Goal: Task Accomplishment & Management: Contribute content

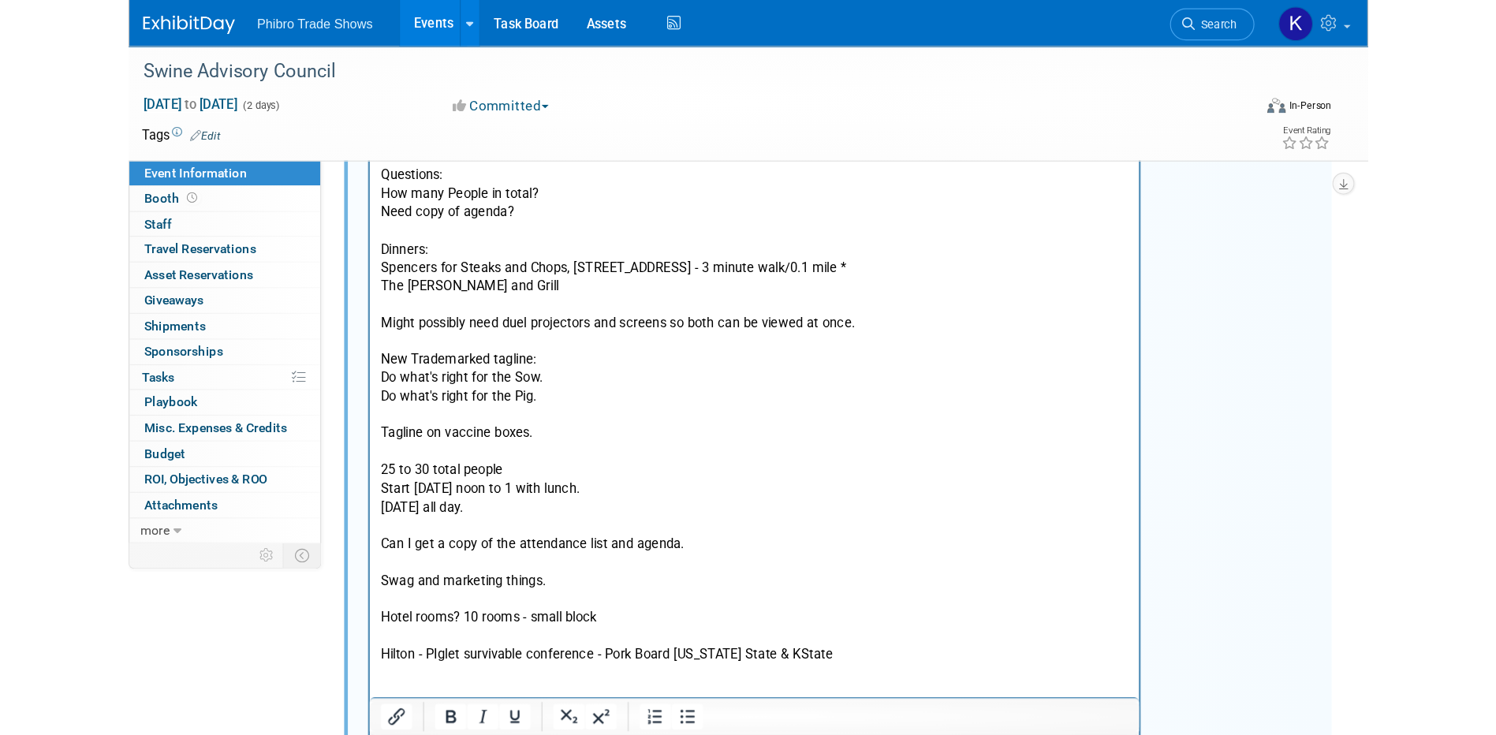
scroll to position [338, 0]
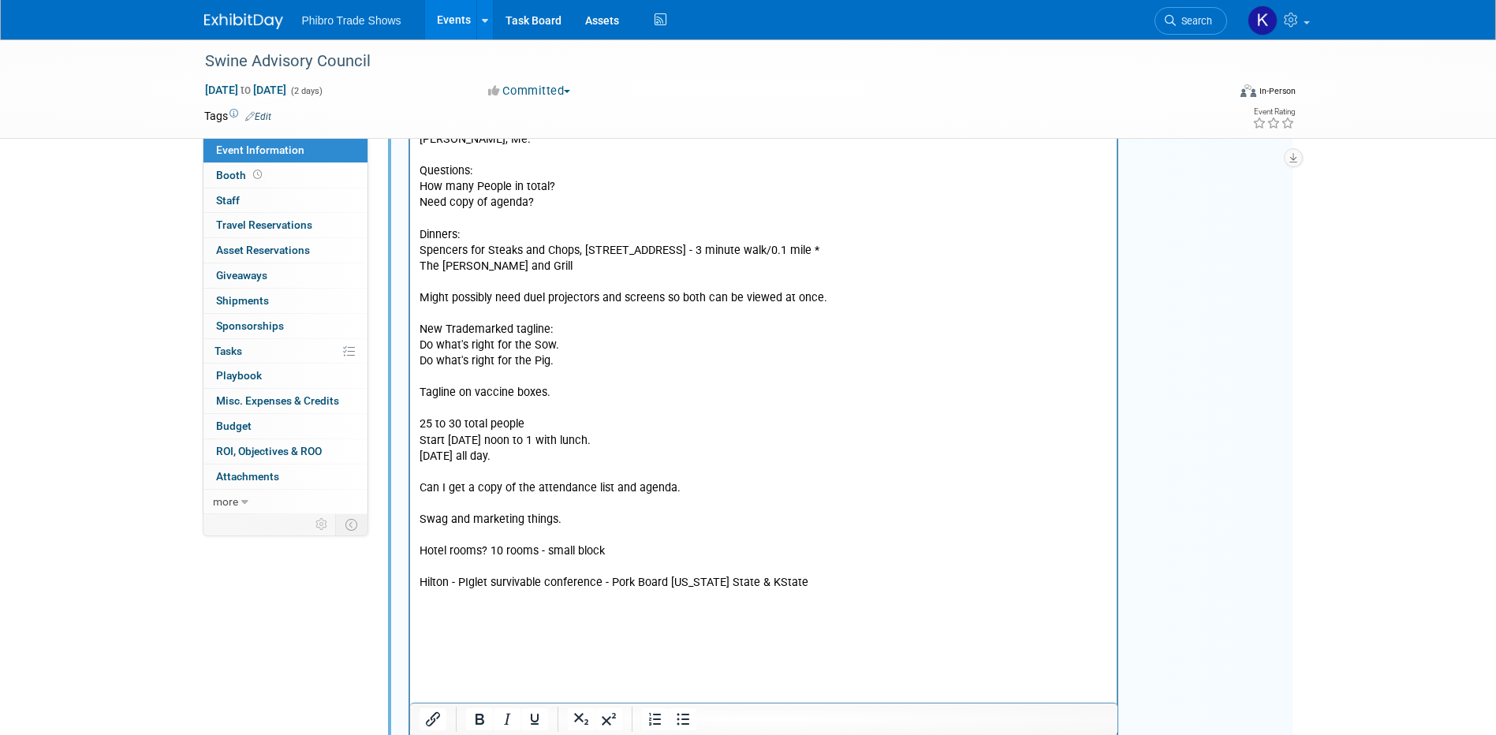
drag, startPoint x: 311, startPoint y: 625, endPoint x: 301, endPoint y: 631, distance: 12.0
click at [311, 625] on div "Event Information Event Info Booth Booth 0 Staff 0 Staff 0 Travel Reservations …" at bounding box center [748, 245] width 1112 height 1088
click at [746, 384] on p "Tagline on vaccine boxes." at bounding box center [763, 392] width 689 height 16
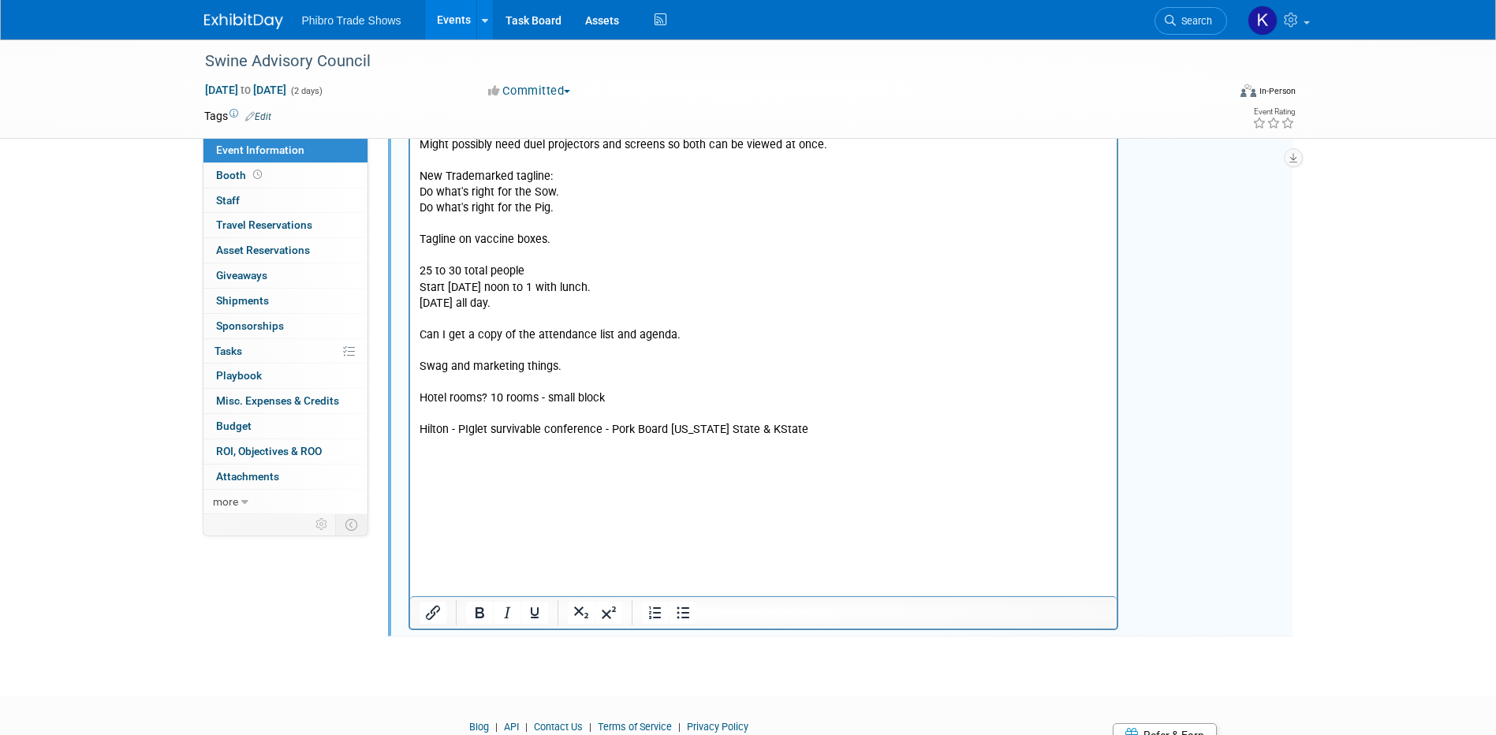
scroll to position [493, 0]
click at [257, 483] on link "0 Attachments 0" at bounding box center [285, 476] width 164 height 24
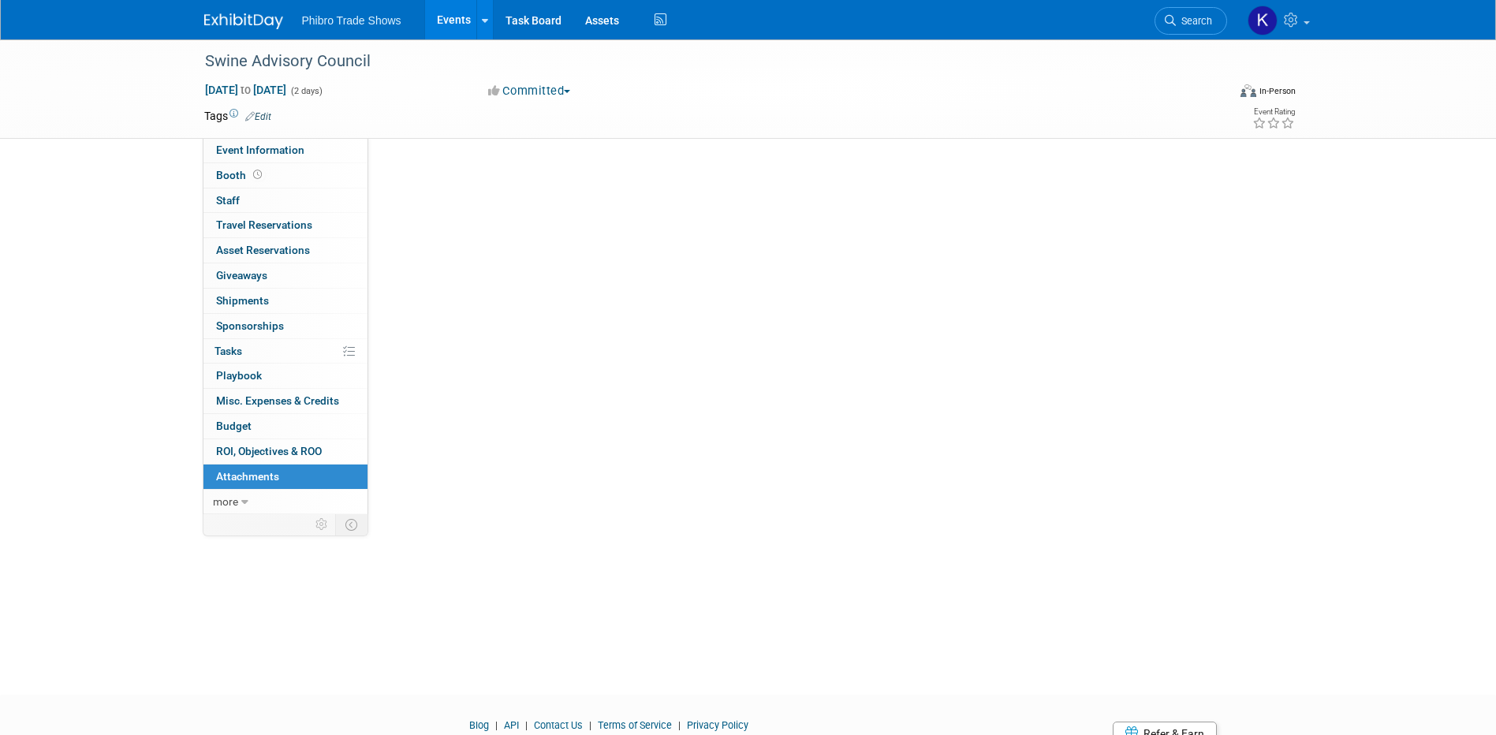
scroll to position [0, 0]
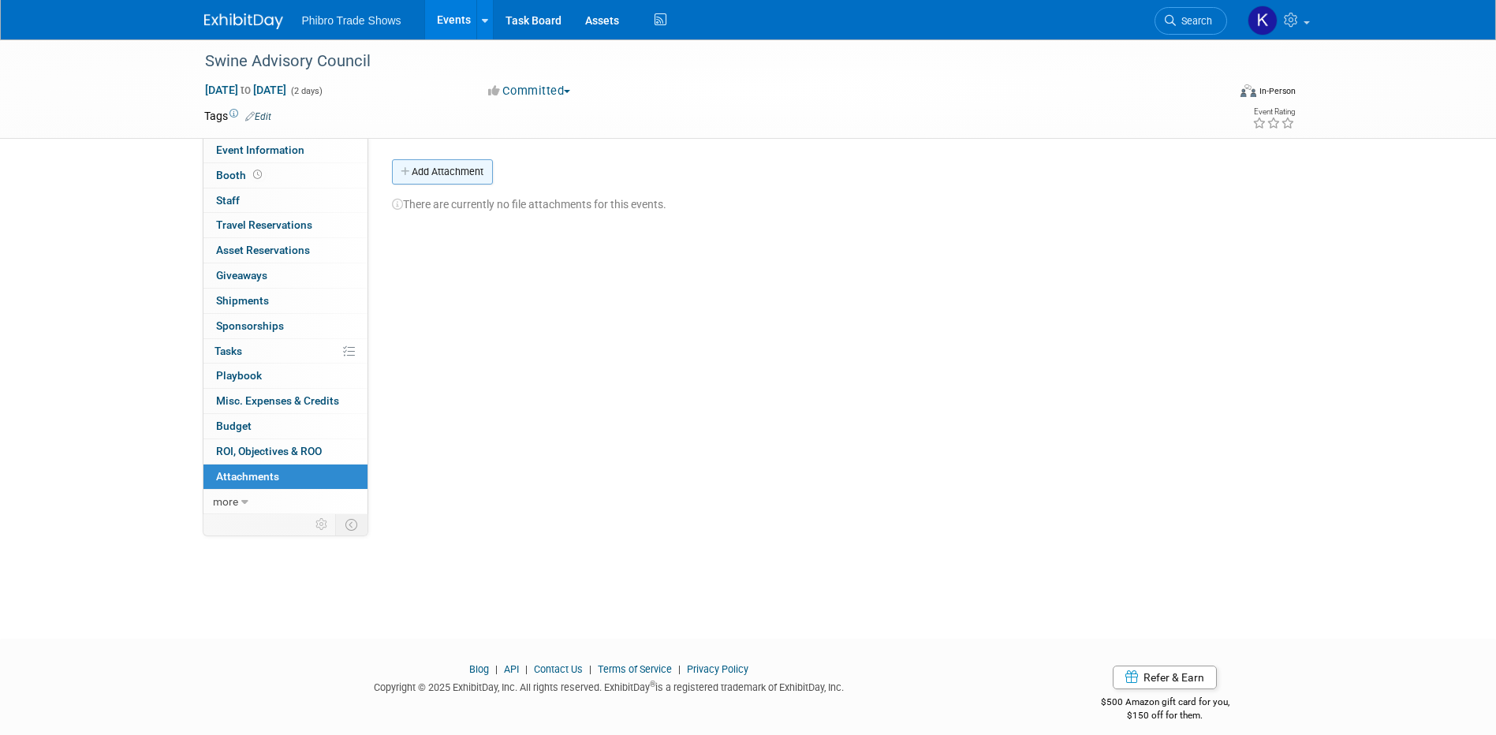
click at [464, 162] on button "Add Attachment" at bounding box center [442, 171] width 101 height 25
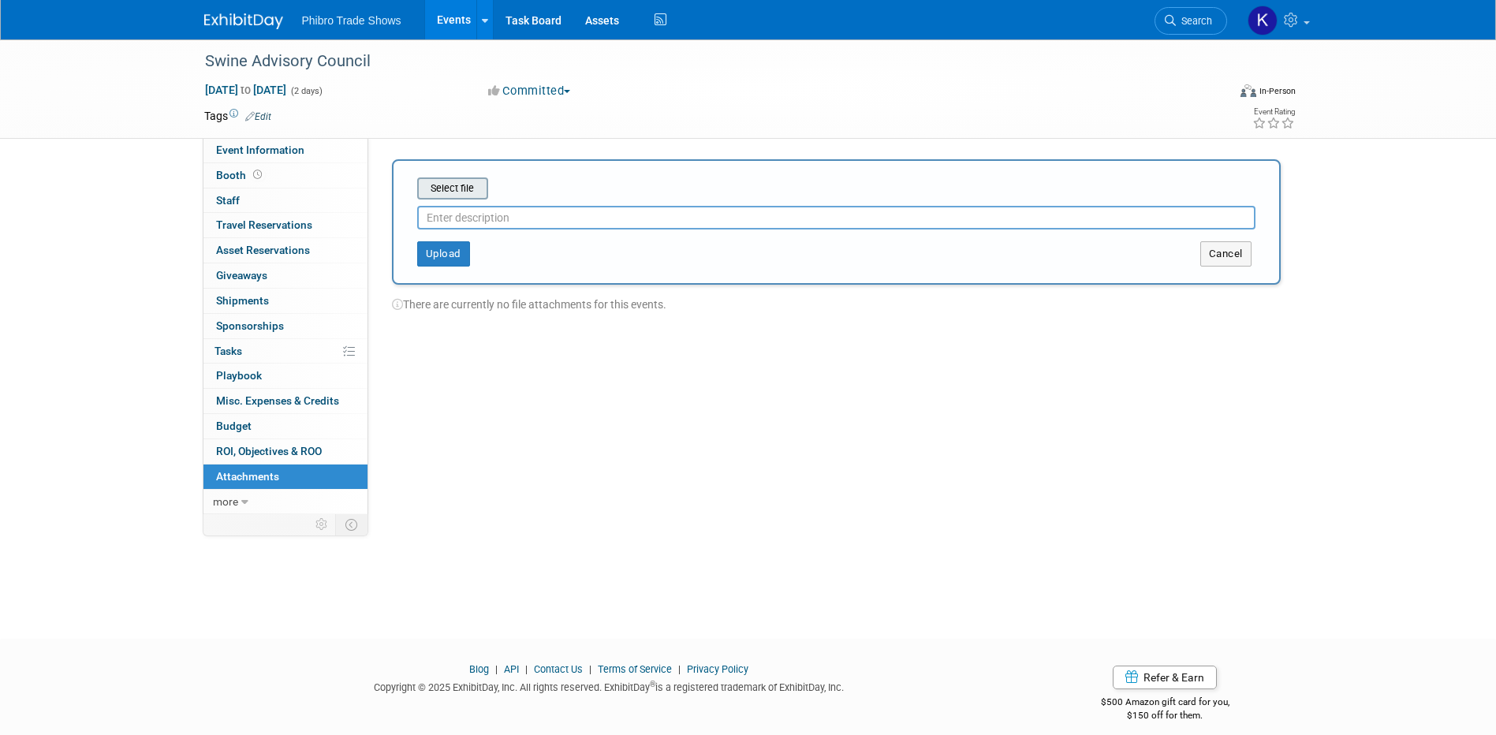
click at [468, 196] on input "file" at bounding box center [393, 188] width 188 height 19
click at [442, 247] on button "Upload" at bounding box center [443, 247] width 53 height 25
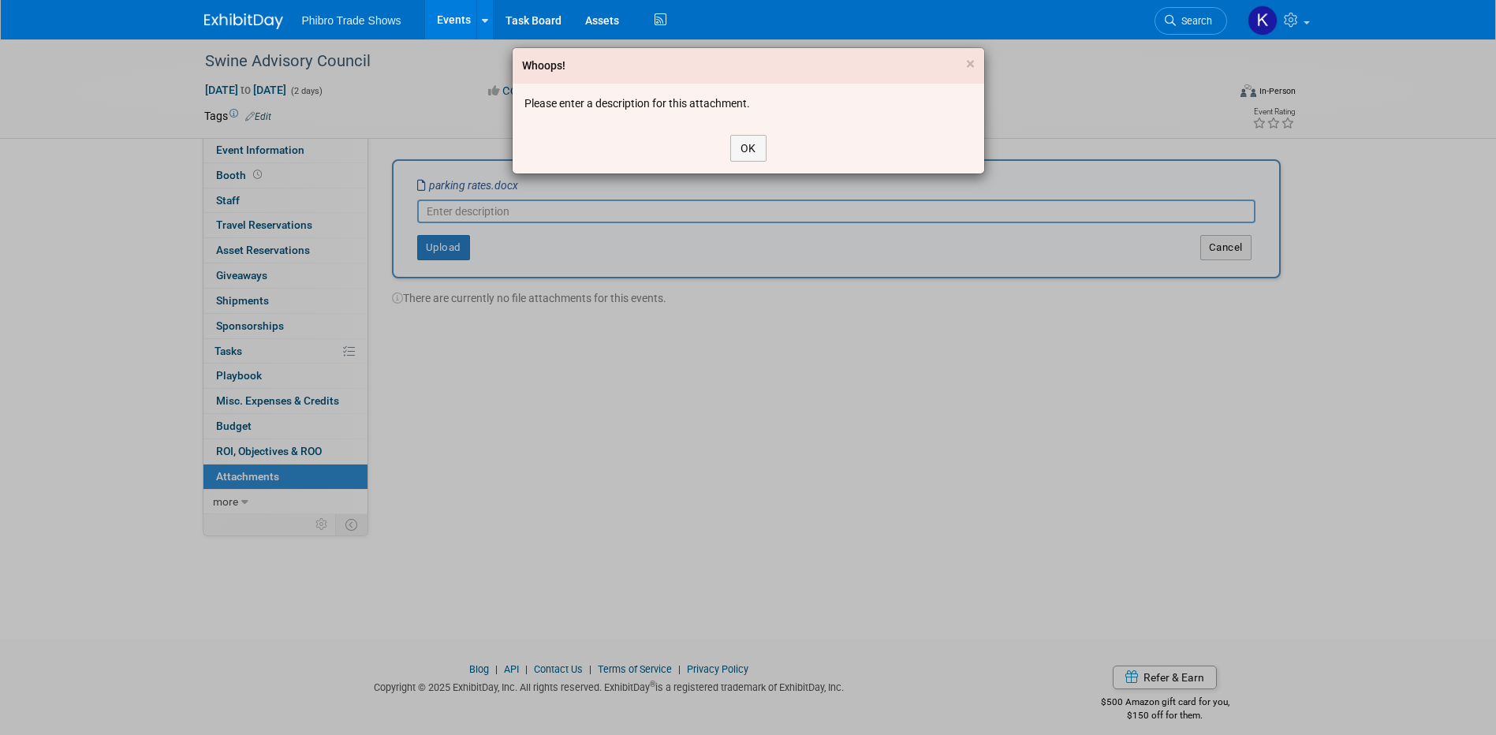
click at [578, 207] on div "Whoops! × Please enter a description for this attachment. OK" at bounding box center [748, 367] width 1496 height 735
click at [749, 144] on button "OK" at bounding box center [748, 148] width 36 height 27
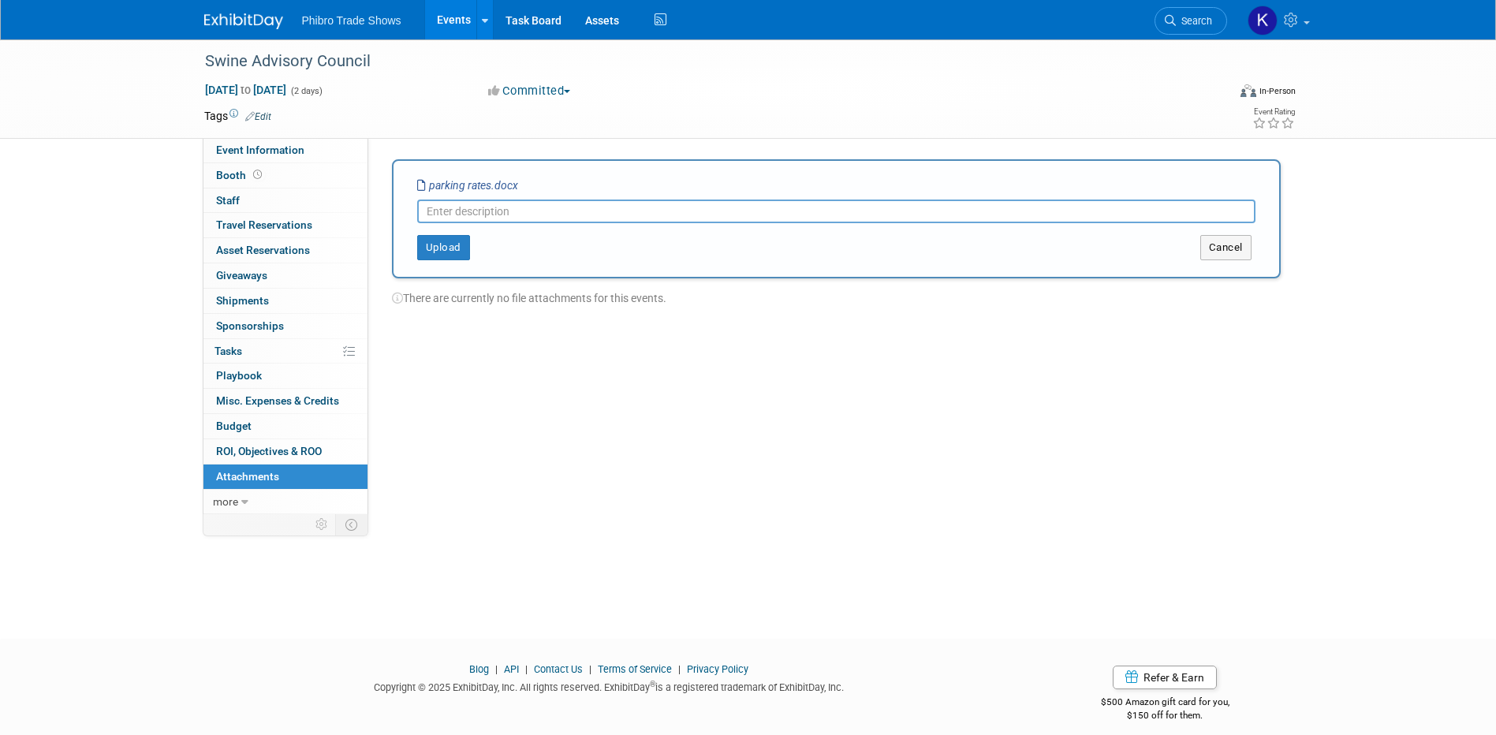
drag, startPoint x: 632, startPoint y: 208, endPoint x: 736, endPoint y: 175, distance: 109.2
click at [635, 206] on input "text" at bounding box center [836, 212] width 838 height 24
type input "Marriott Parking Rates"
click at [456, 242] on button "Upload" at bounding box center [443, 247] width 53 height 25
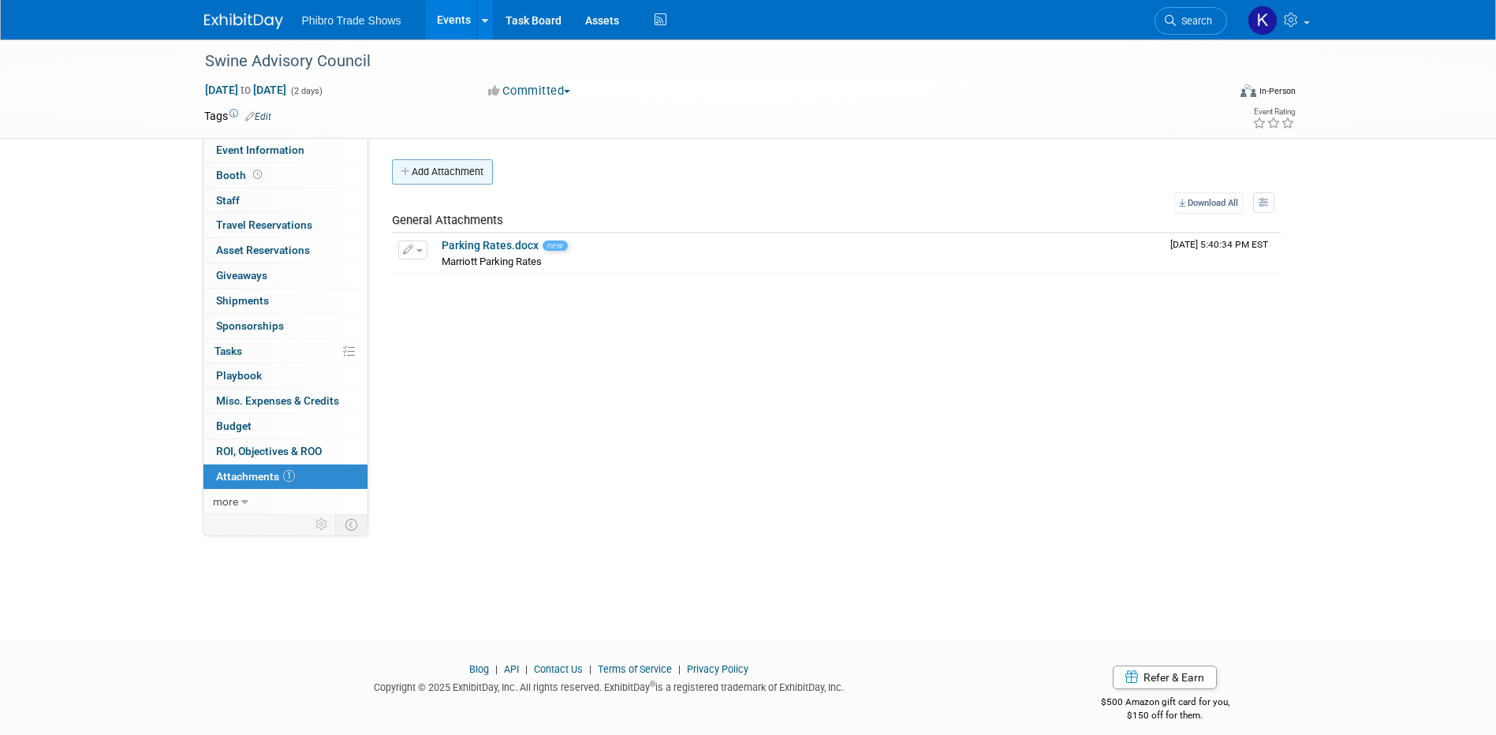
click at [460, 181] on button "Add Attachment" at bounding box center [442, 171] width 101 height 25
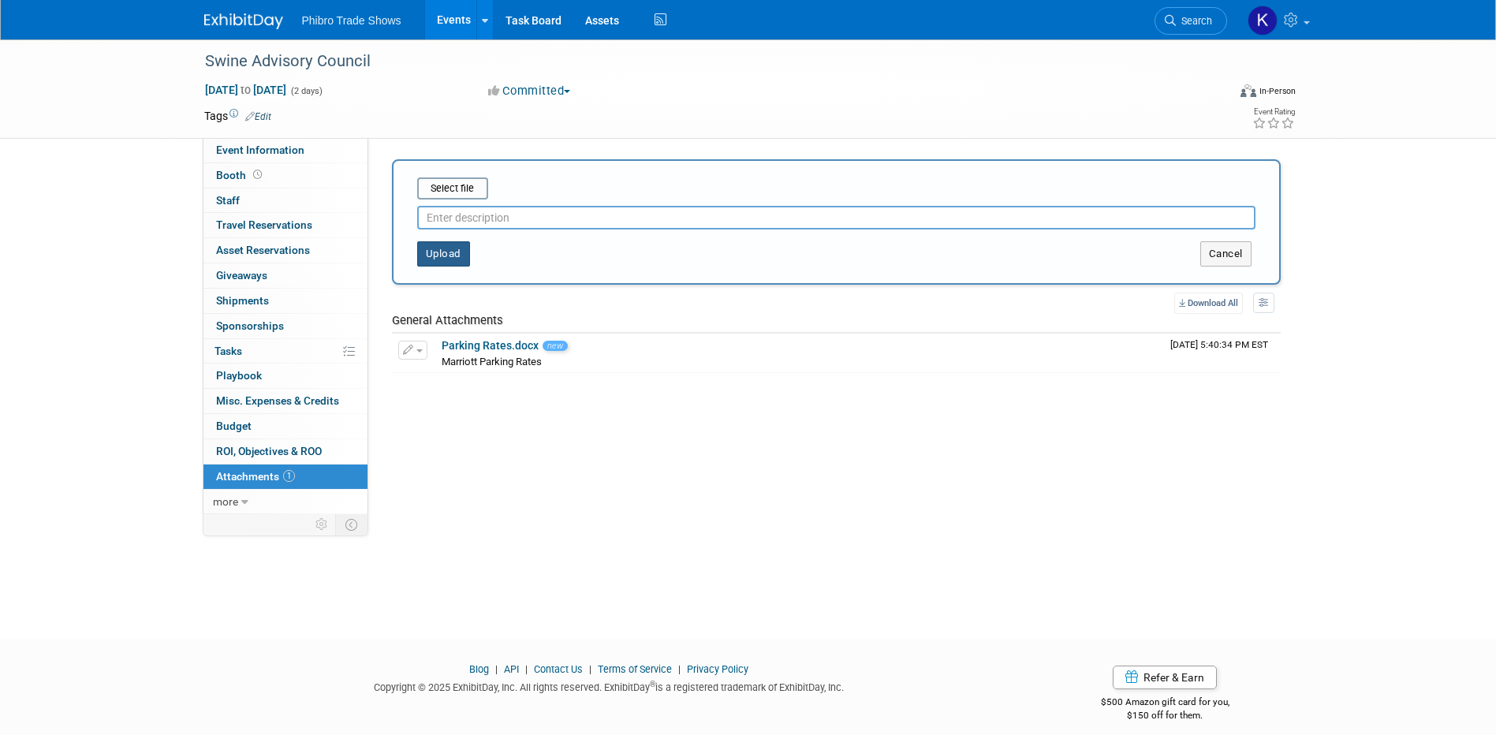
click at [455, 252] on button "Upload" at bounding box center [443, 253] width 53 height 25
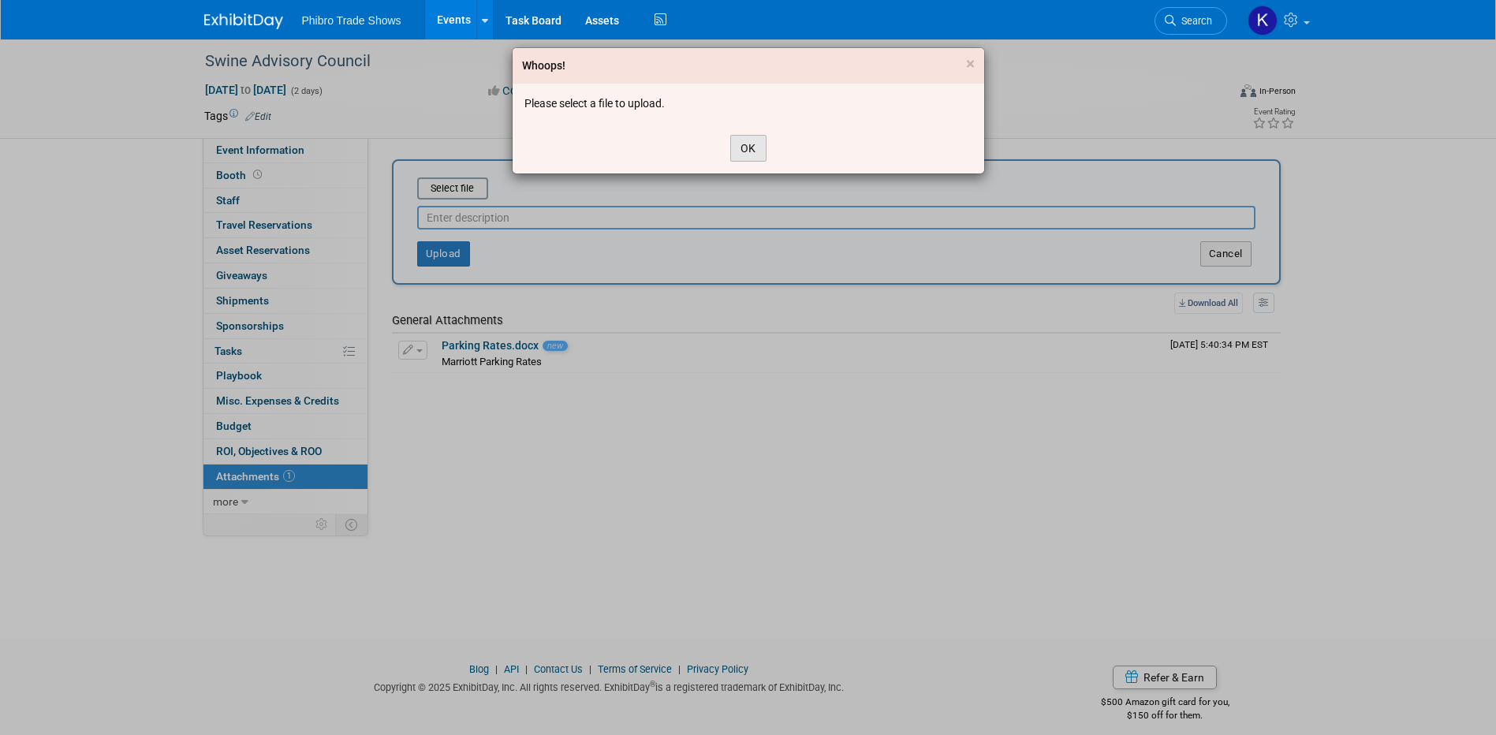
click at [748, 147] on button "OK" at bounding box center [748, 148] width 36 height 27
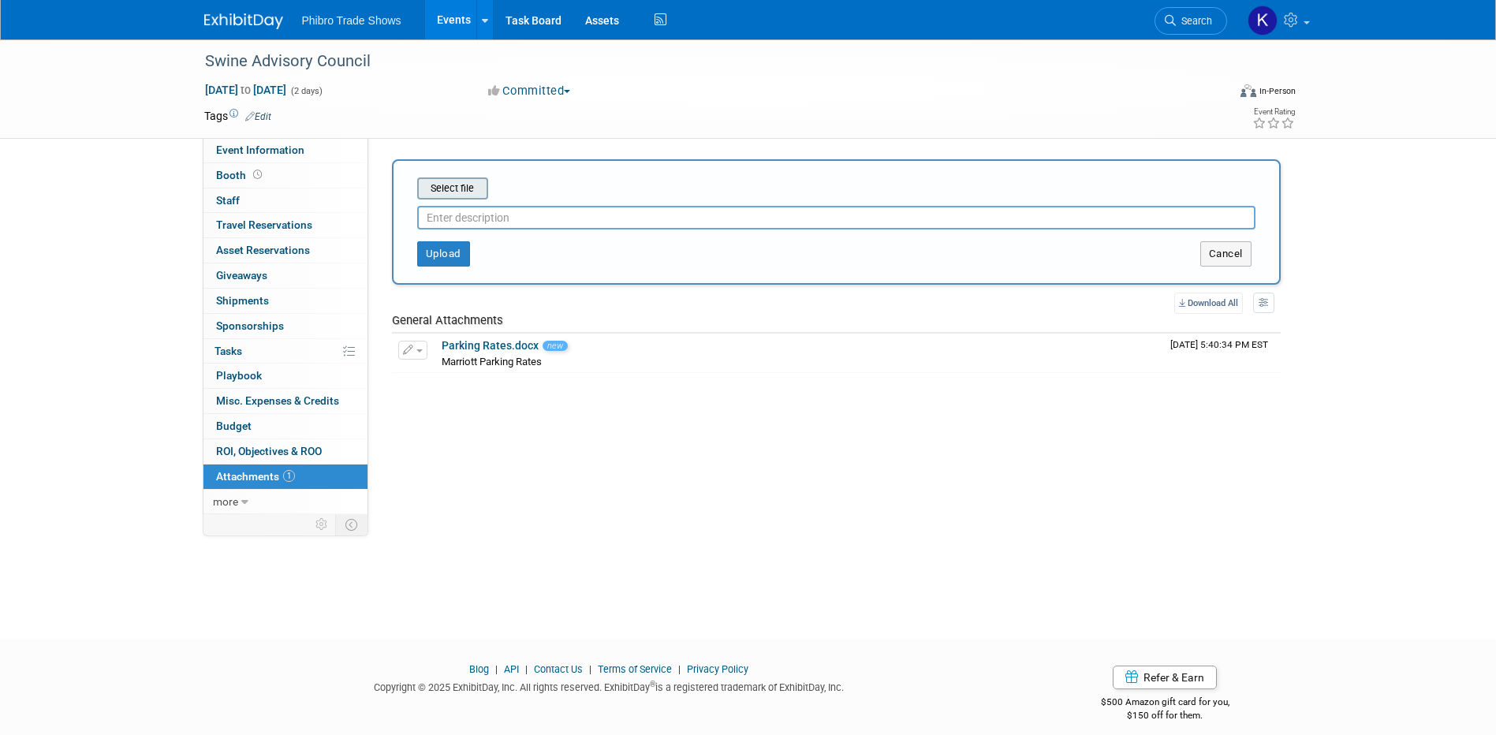
click at [461, 186] on input "file" at bounding box center [393, 188] width 188 height 19
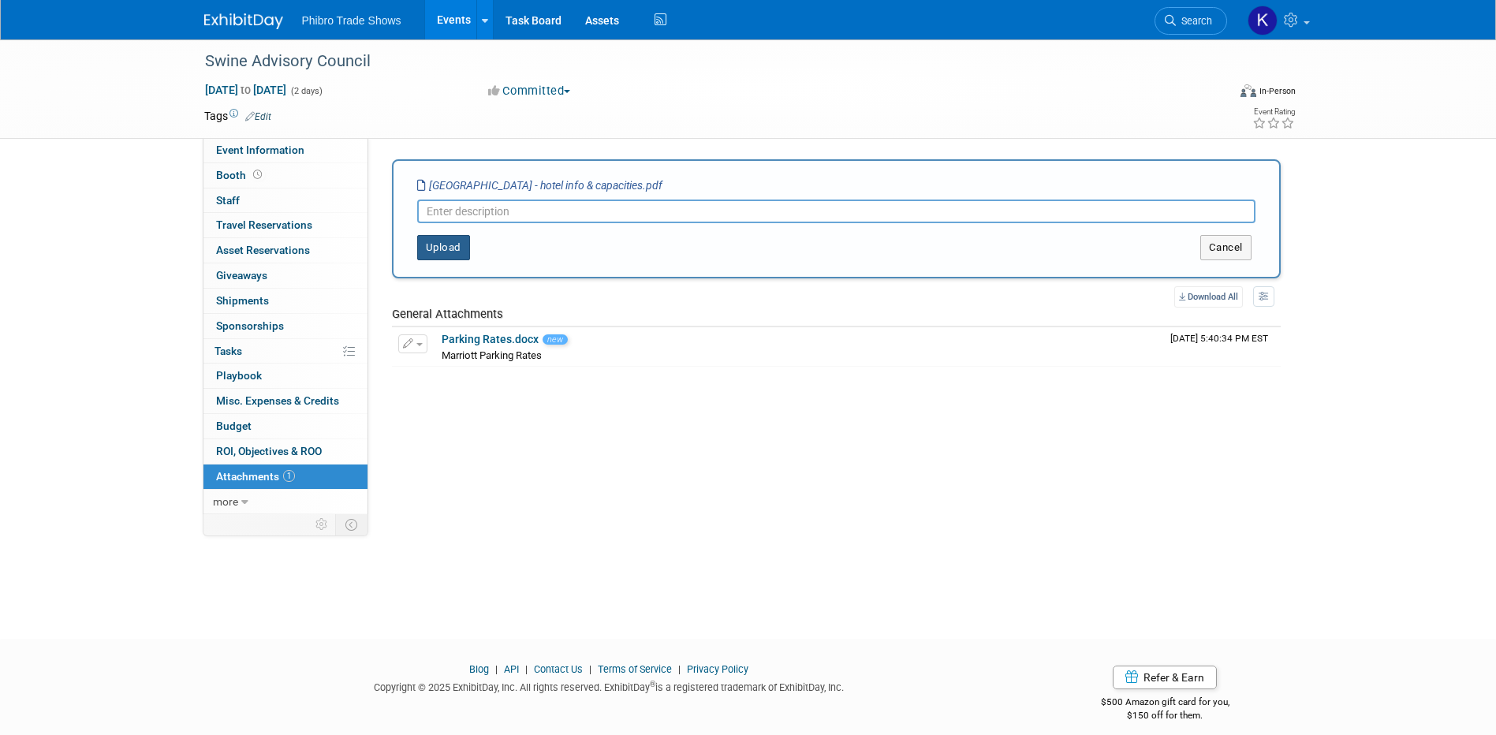
click at [462, 252] on button "Upload" at bounding box center [443, 247] width 53 height 25
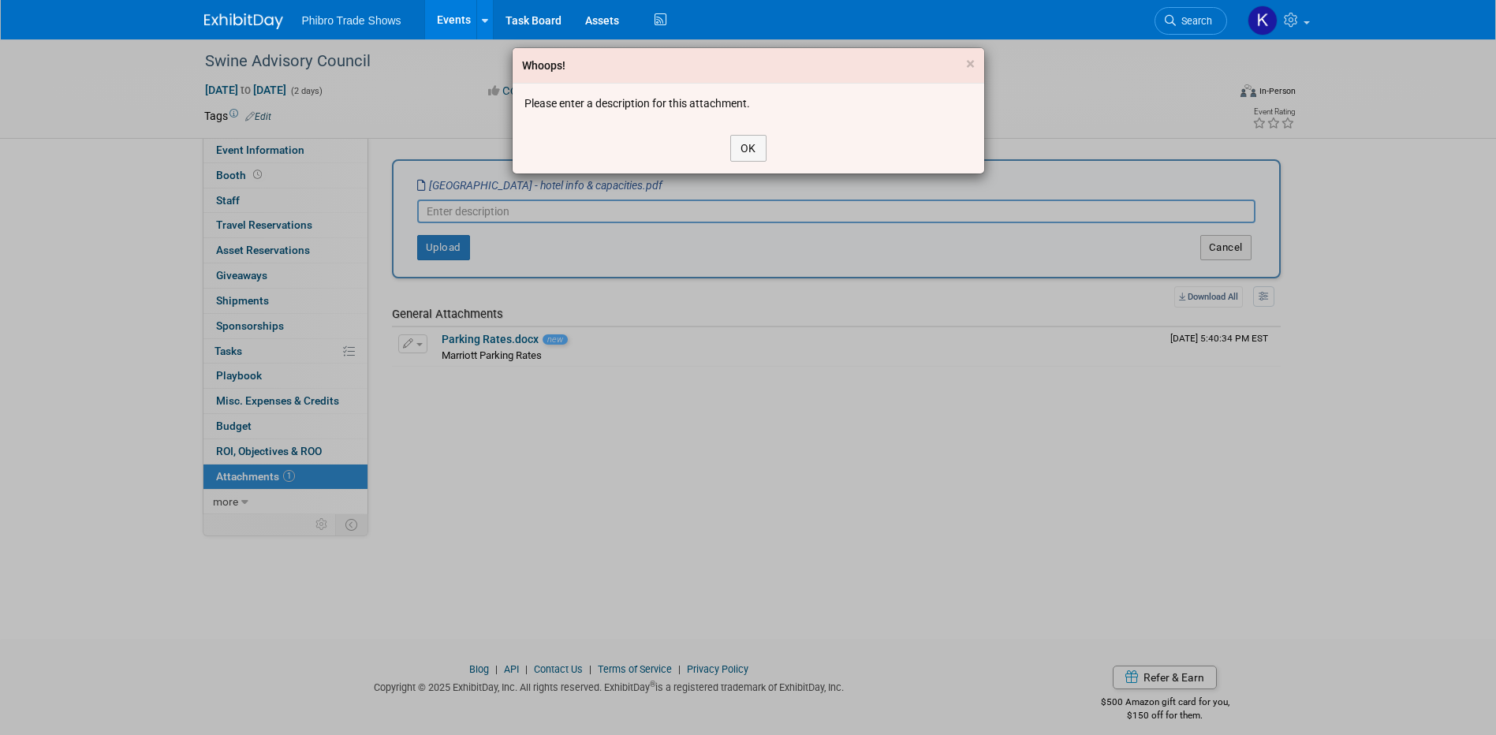
click at [636, 205] on div "Whoops! × Please enter a description for this attachment. OK" at bounding box center [748, 367] width 1496 height 735
click at [742, 129] on div "OK" at bounding box center [749, 148] width 472 height 50
click at [753, 135] on button "OK" at bounding box center [748, 148] width 36 height 27
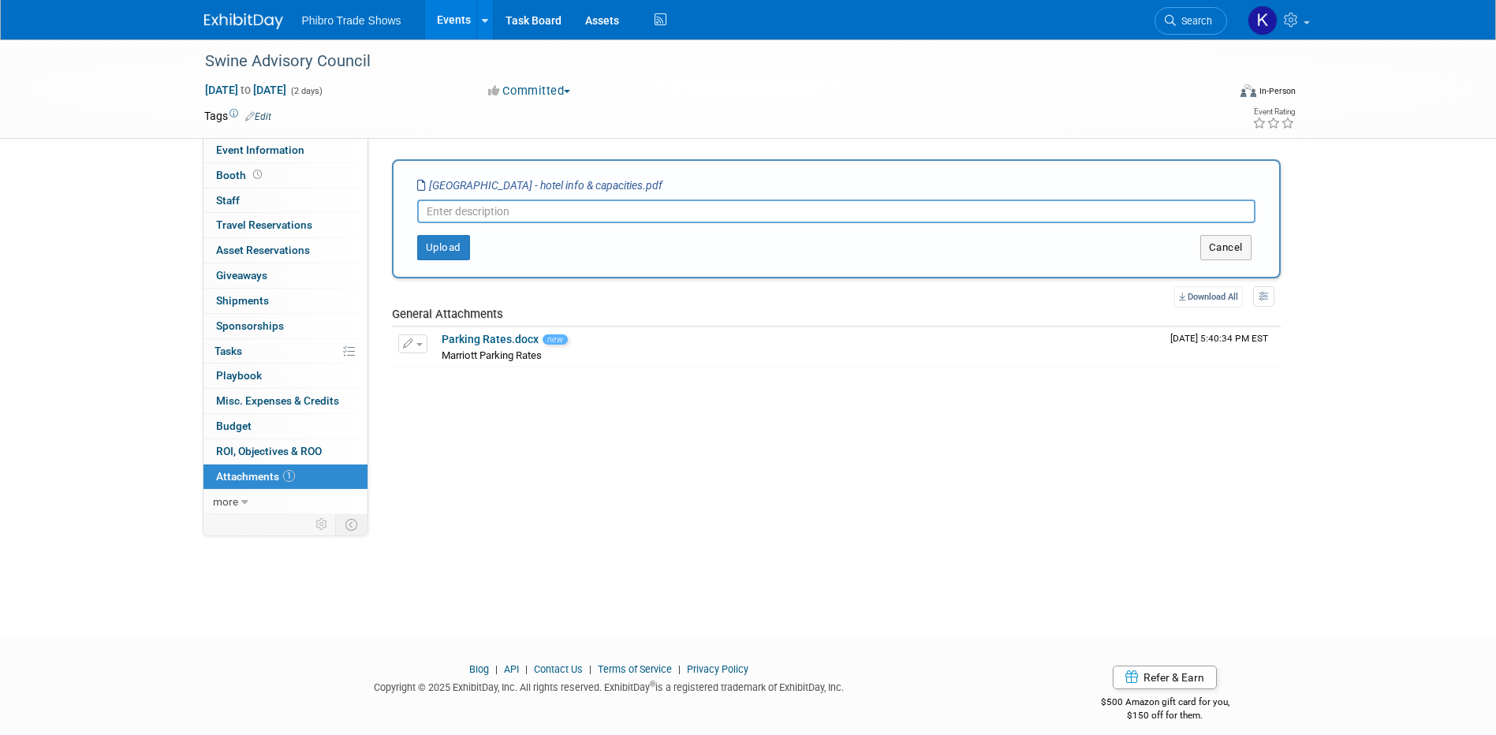
click at [601, 207] on input "text" at bounding box center [836, 212] width 838 height 24
type input "Marriott Information"
click at [448, 254] on button "Upload" at bounding box center [443, 247] width 53 height 25
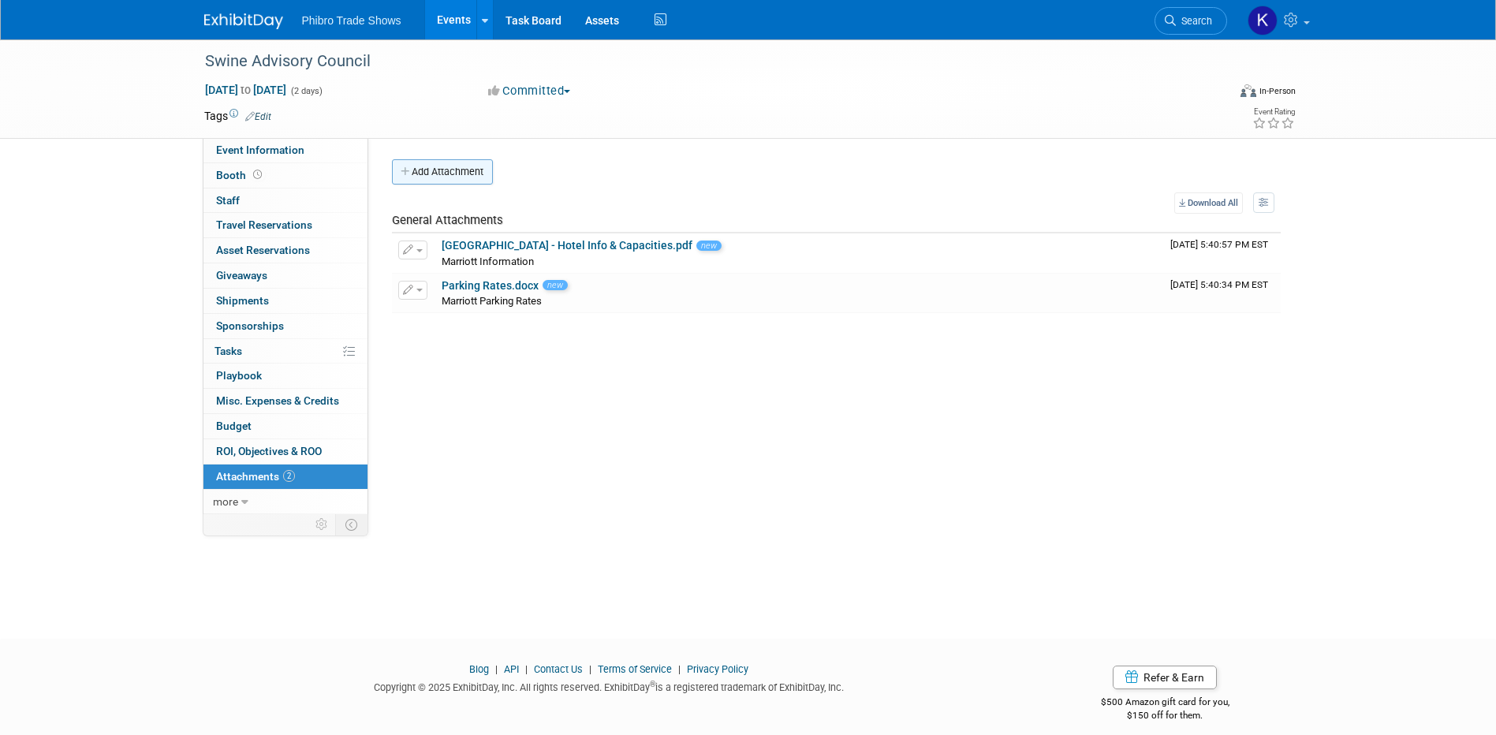
click at [471, 170] on button "Add Attachment" at bounding box center [442, 171] width 101 height 25
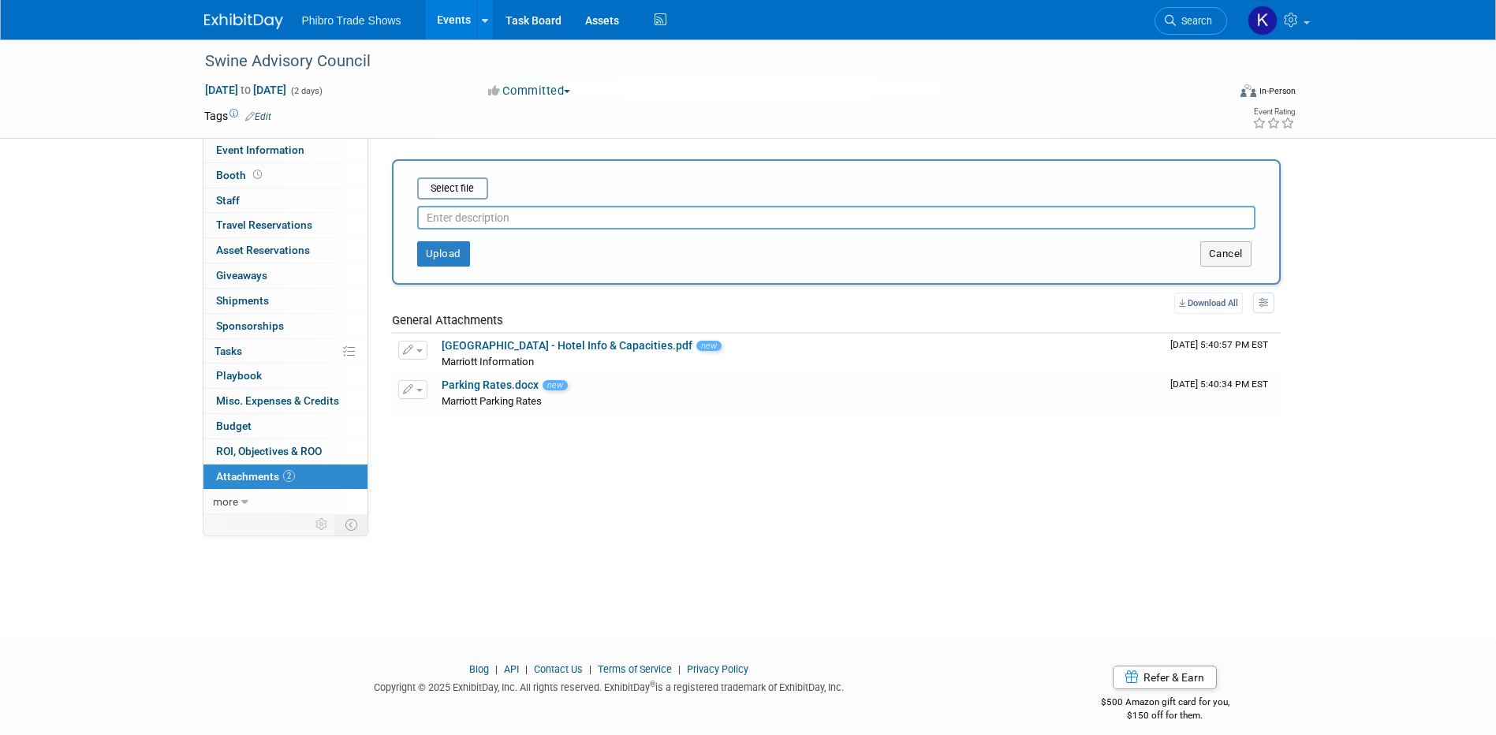
click at [481, 165] on div "Select file This is an invoice Upload Cancel" at bounding box center [836, 221] width 889 height 125
click at [449, 195] on input "file" at bounding box center [393, 188] width 188 height 19
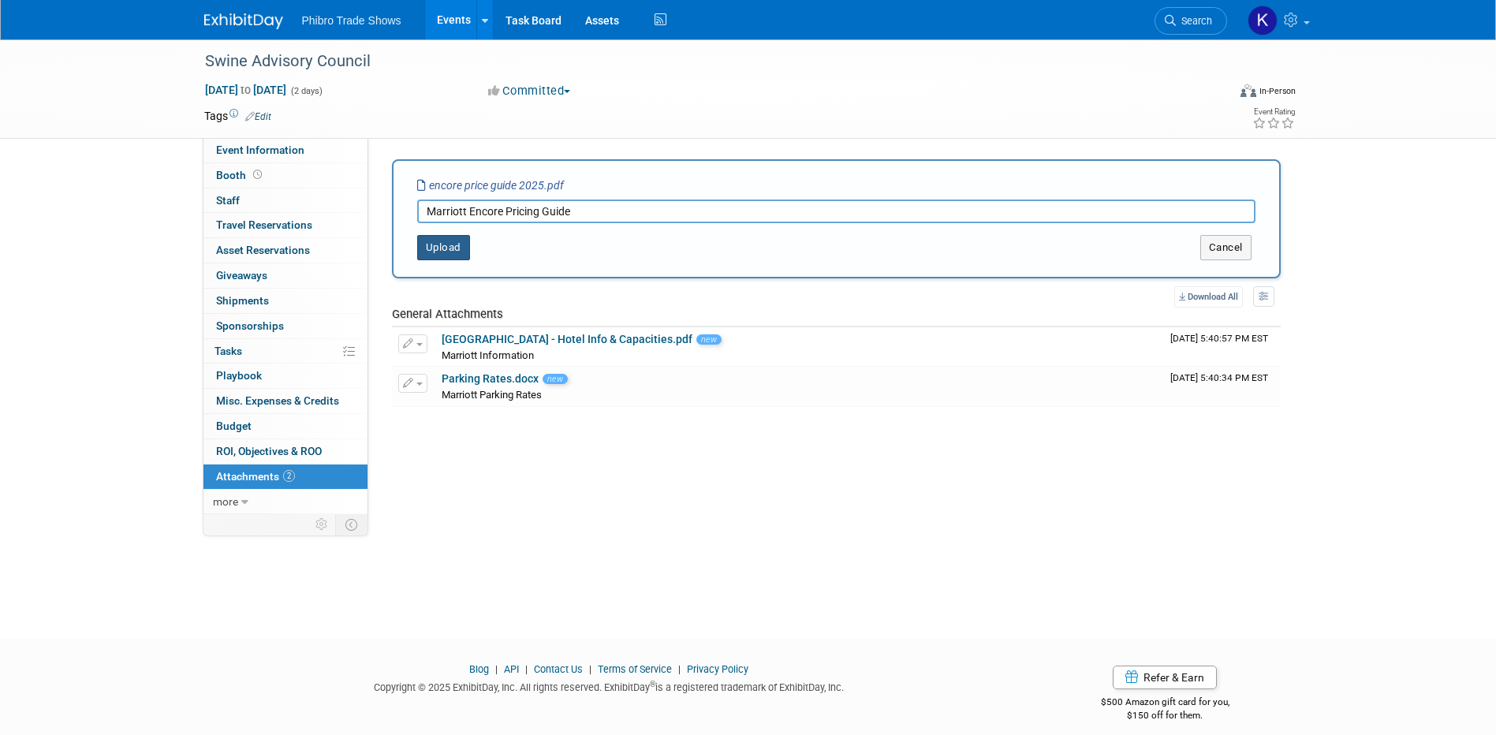
type input "Marriott Encore Pricing Guide"
click at [442, 250] on button "Upload" at bounding box center [443, 247] width 53 height 25
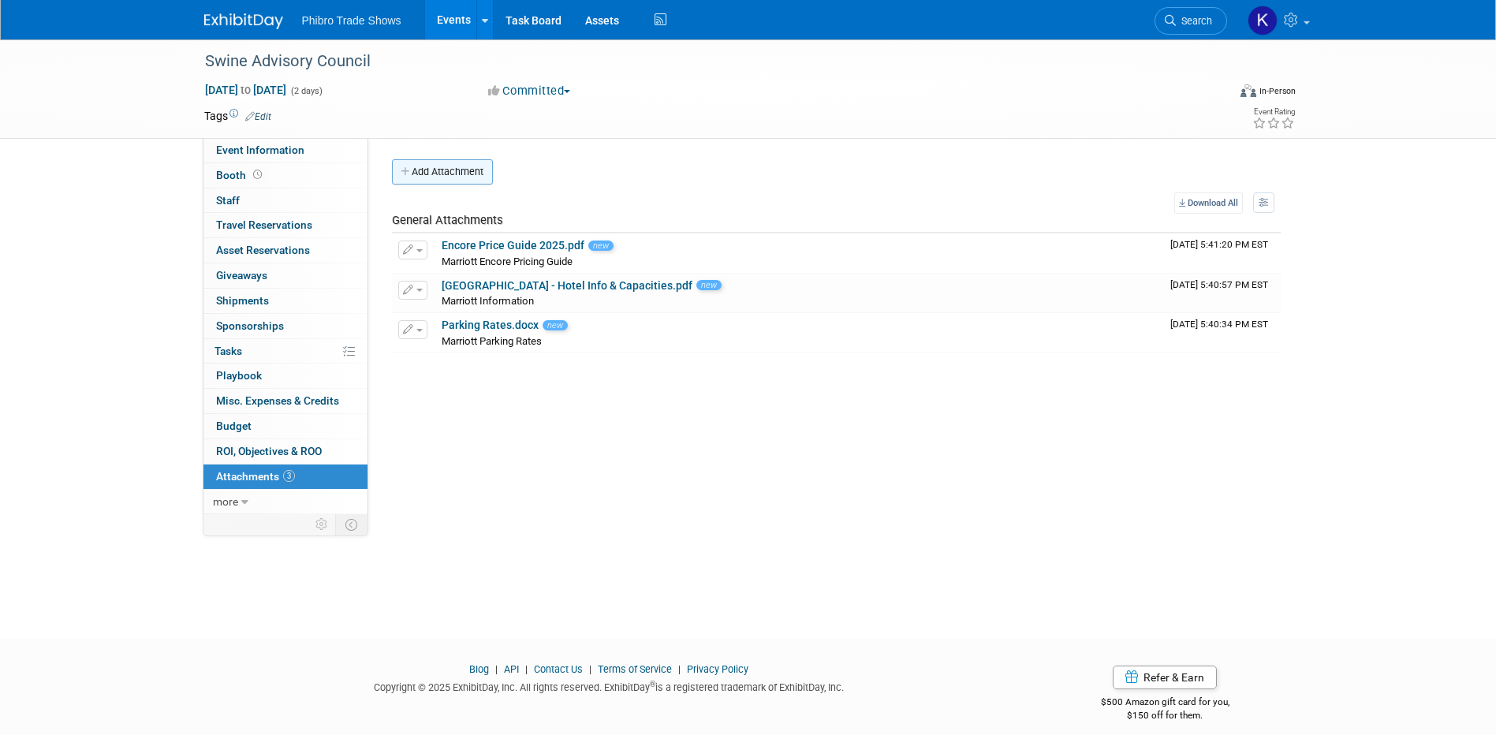
click at [468, 170] on button "Add Attachment" at bounding box center [442, 171] width 101 height 25
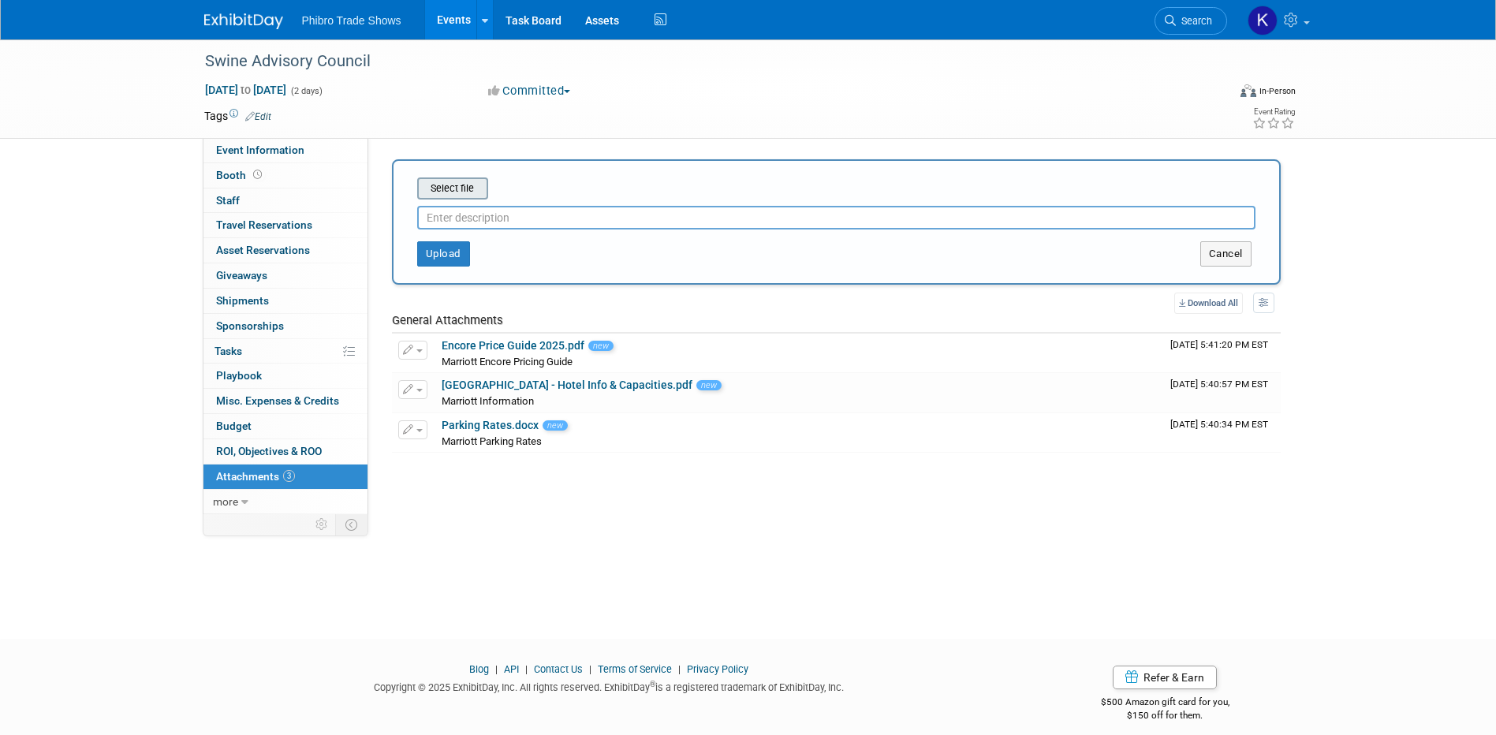
click at [469, 184] on input "file" at bounding box center [393, 188] width 188 height 19
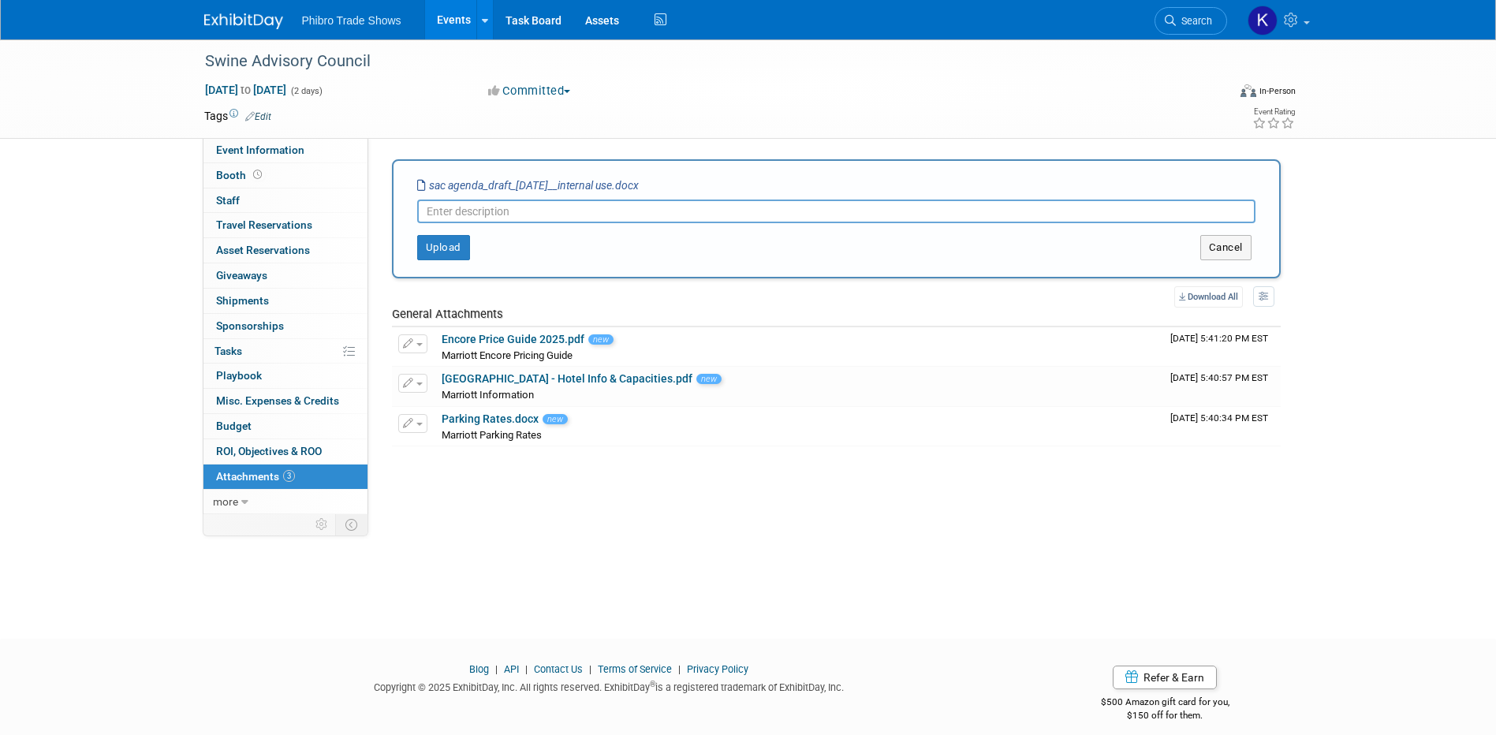
click at [483, 218] on input "text" at bounding box center [836, 212] width 838 height 24
type input "SAC Draft Agenda"
click at [434, 252] on button "Upload" at bounding box center [443, 247] width 53 height 25
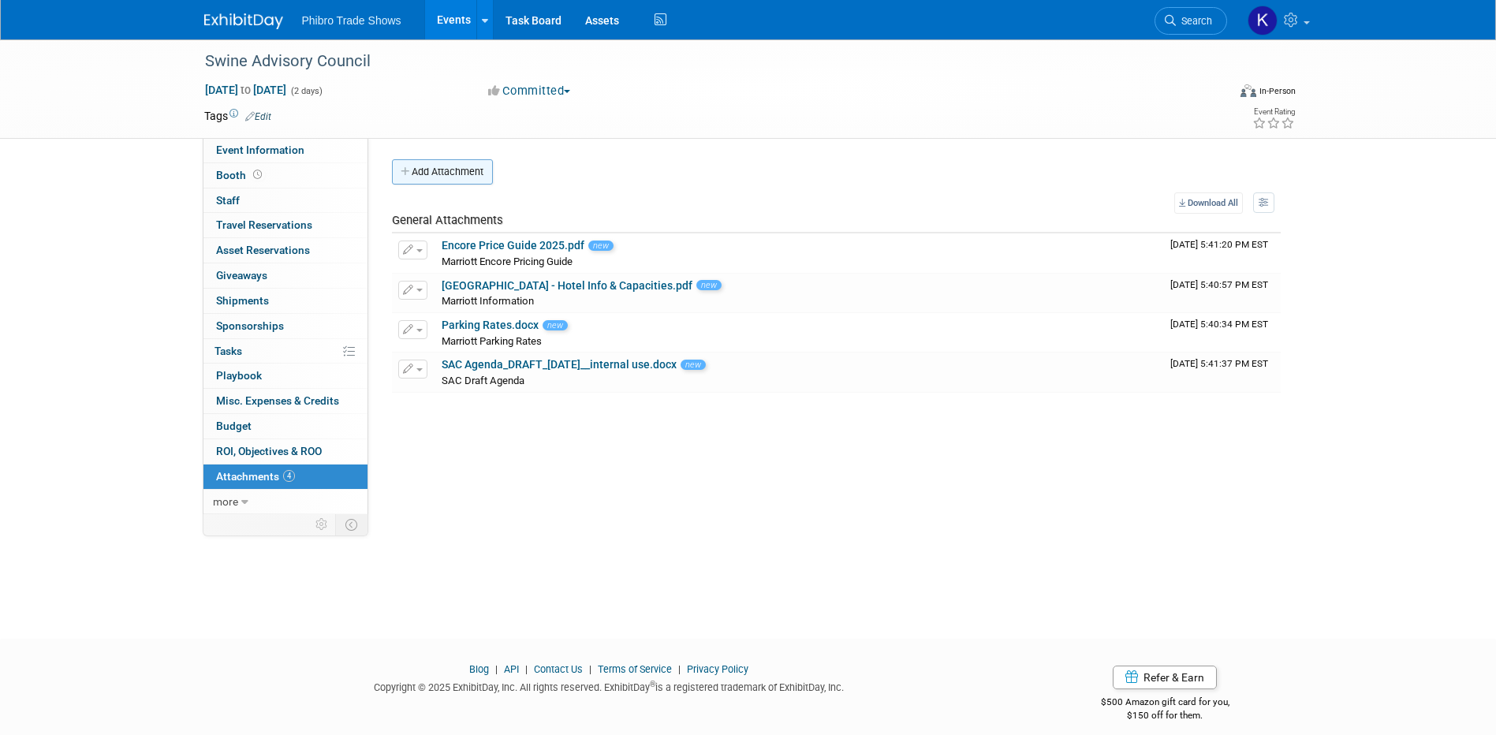
click at [483, 177] on button "Add Attachment" at bounding box center [442, 171] width 101 height 25
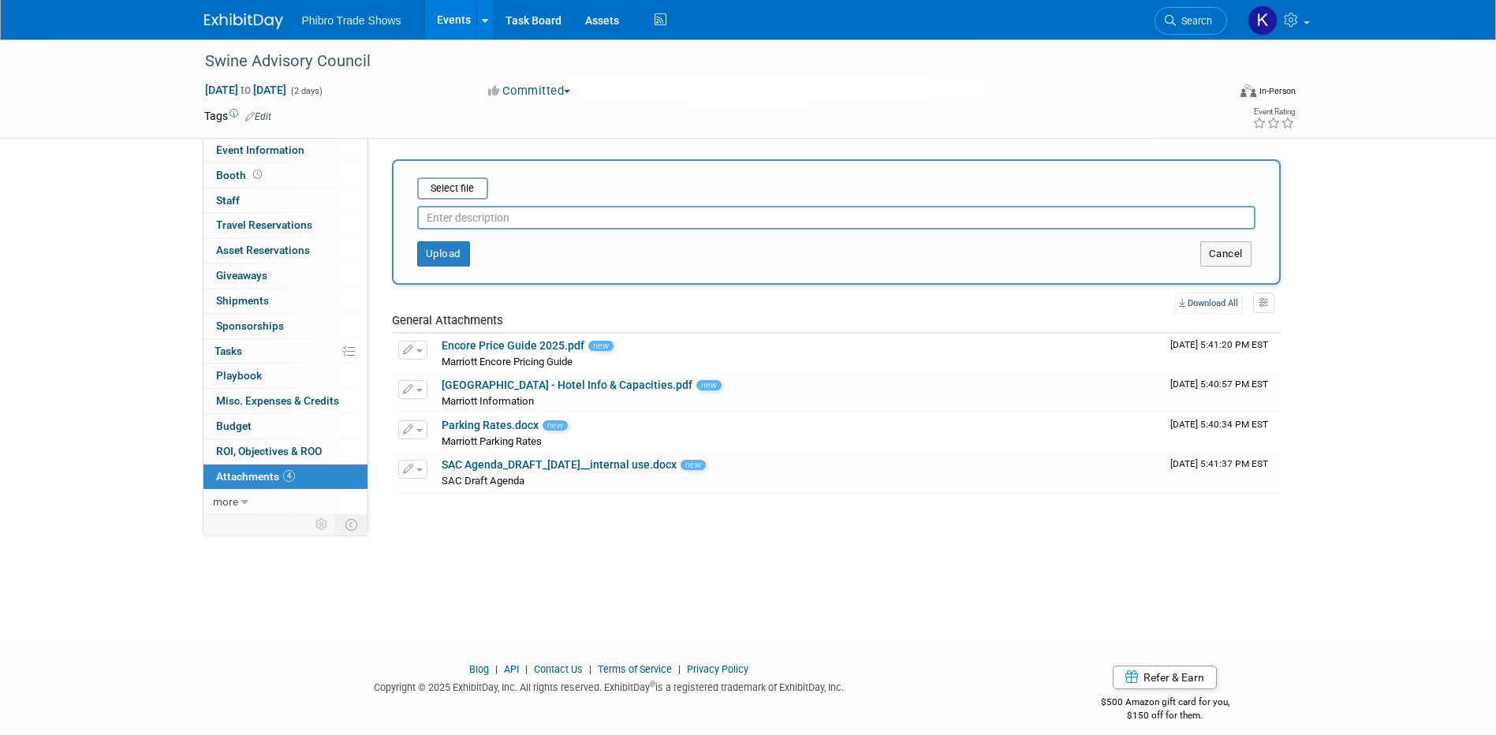
click at [450, 206] on input "text" at bounding box center [836, 218] width 838 height 24
click at [466, 185] on input "file" at bounding box center [393, 188] width 188 height 19
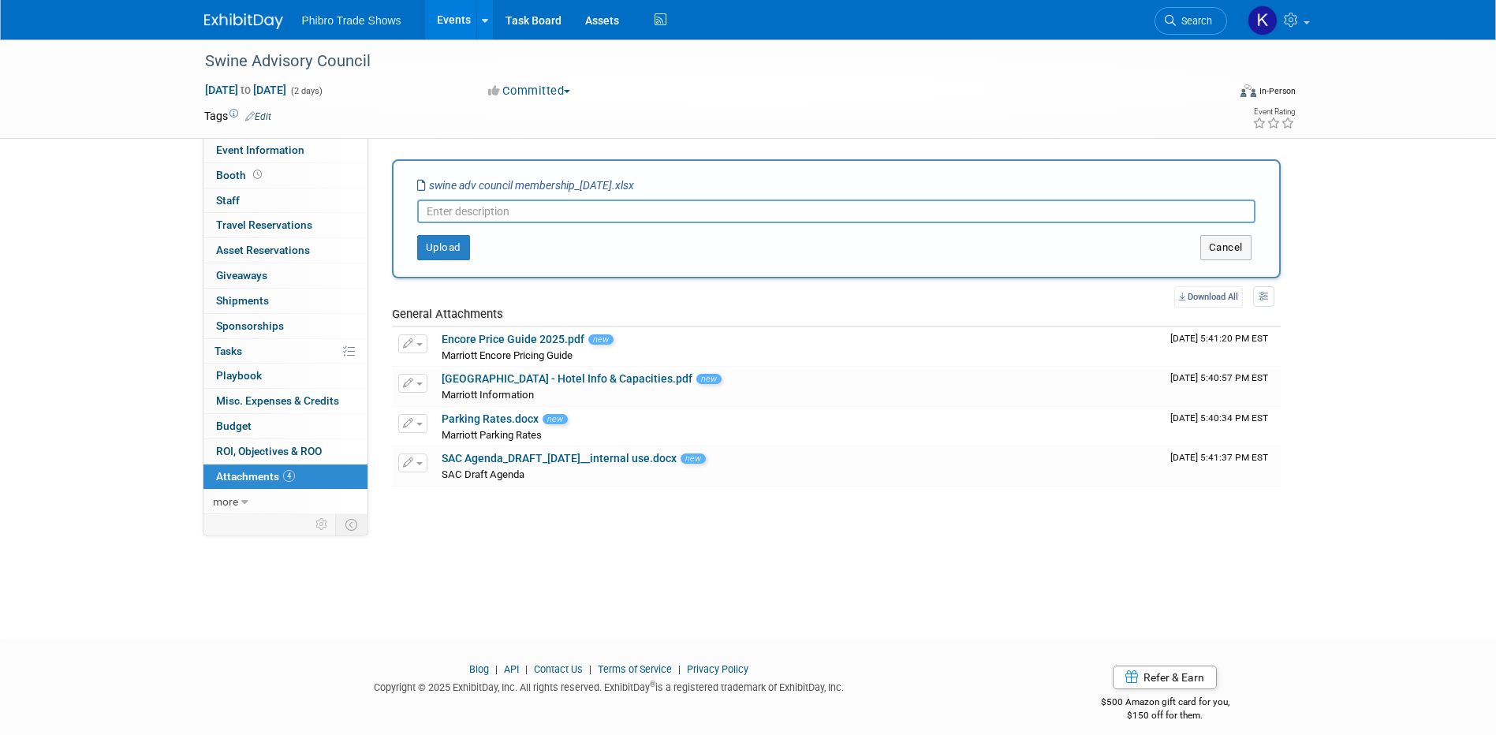
click at [498, 206] on input "text" at bounding box center [836, 212] width 838 height 24
type input "SAC Members"
click at [449, 252] on button "Upload" at bounding box center [443, 247] width 53 height 25
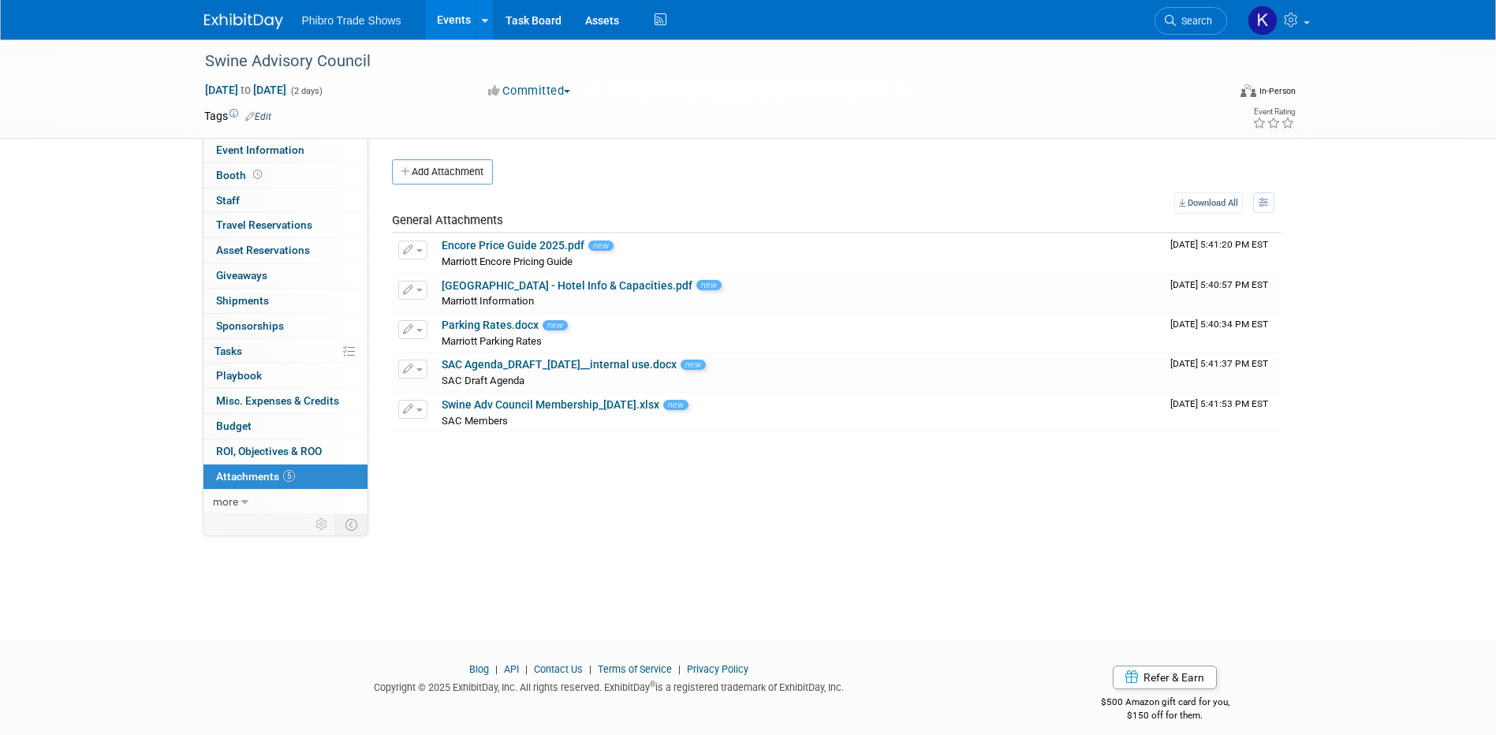
click at [554, 561] on div "Swine Advisory Council Nov 3, 2025 to Nov 4, 2025 (2 days) Nov 3, 2025 to Nov 4…" at bounding box center [748, 324] width 1496 height 571
click at [815, 516] on div "Swine Advisory Council Nov 3, 2025 to Nov 4, 2025 (2 days) Nov 3, 2025 to Nov 4…" at bounding box center [748, 324] width 1496 height 571
click at [453, 23] on link "Events" at bounding box center [454, 19] width 58 height 39
